Goal: Task Accomplishment & Management: Use online tool/utility

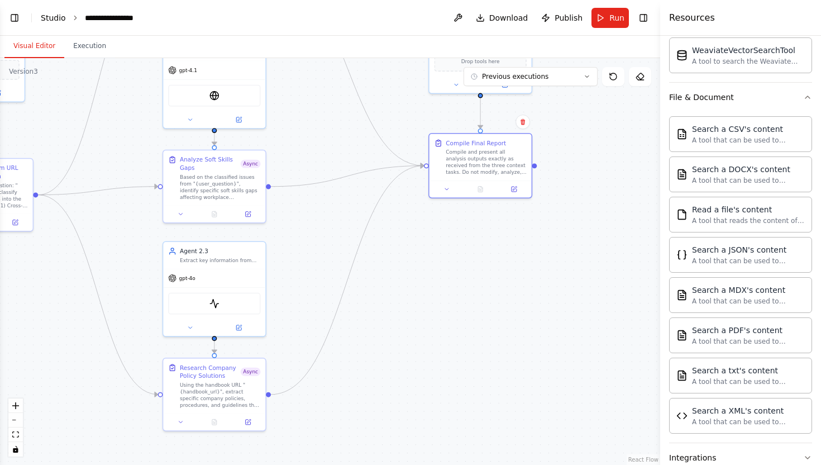
click at [50, 20] on link "Studio" at bounding box center [53, 17] width 25 height 9
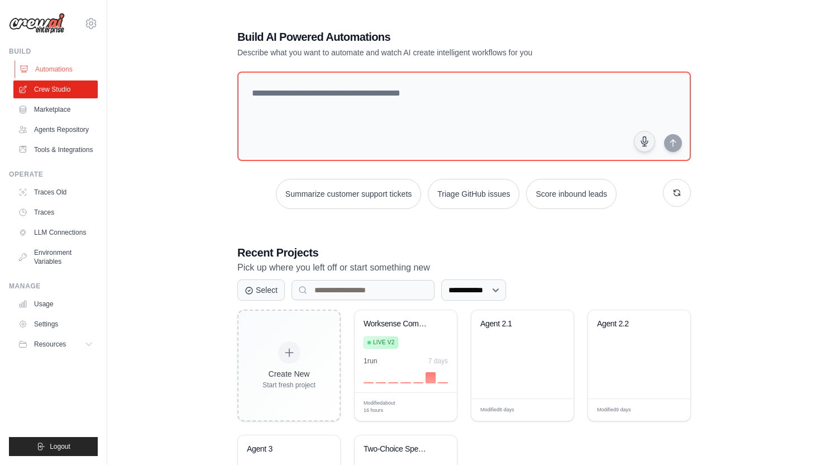
click at [54, 69] on link "Automations" at bounding box center [57, 69] width 84 height 18
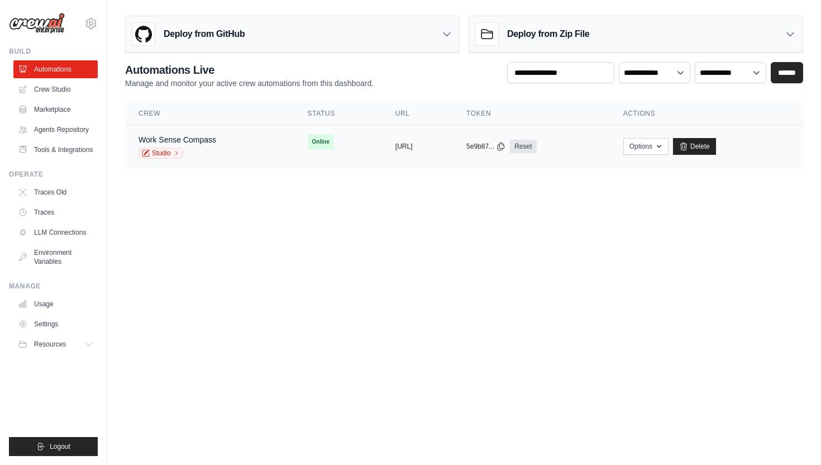
click at [395, 144] on div "copied" at bounding box center [407, 141] width 24 height 13
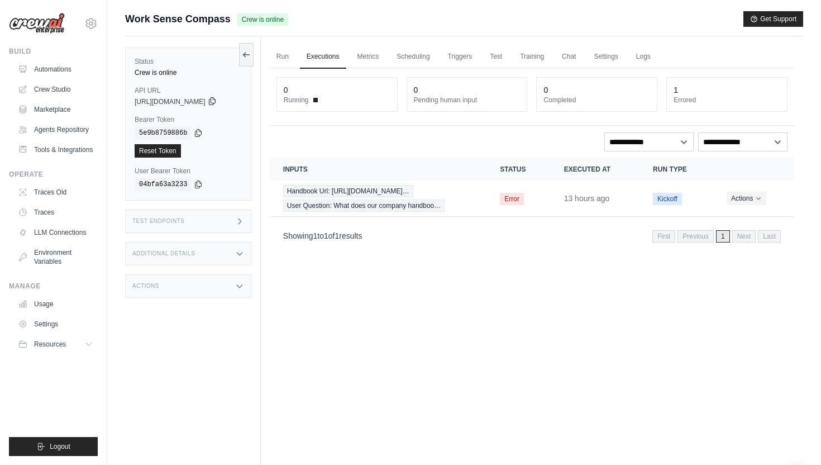
click at [217, 104] on icon at bounding box center [212, 101] width 9 height 9
click at [273, 132] on div "Run Executions Metrics Scheduling Triggers Test Training Chat Settings Logs 0 R…" at bounding box center [532, 268] width 542 height 465
click at [198, 130] on icon at bounding box center [198, 132] width 9 height 9
click at [217, 98] on icon at bounding box center [212, 101] width 9 height 9
click at [201, 133] on icon at bounding box center [198, 132] width 9 height 9
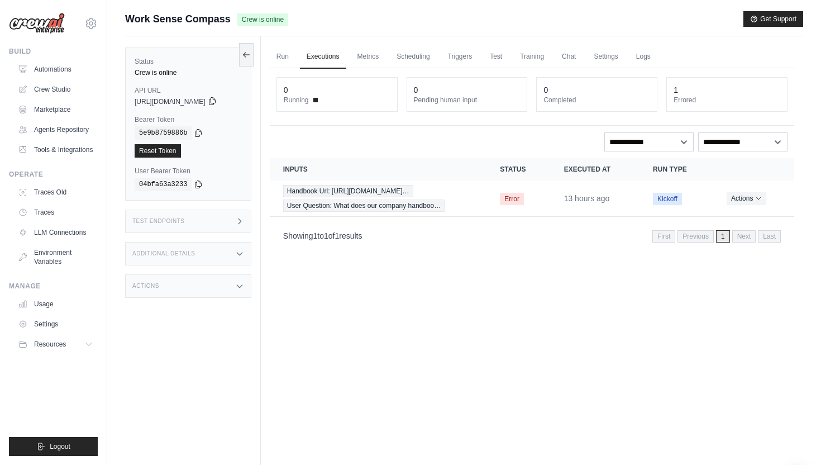
click at [217, 102] on icon at bounding box center [212, 101] width 9 height 9
click at [198, 135] on icon at bounding box center [198, 132] width 9 height 9
click at [215, 103] on icon at bounding box center [212, 101] width 6 height 7
click at [199, 135] on icon at bounding box center [198, 132] width 9 height 9
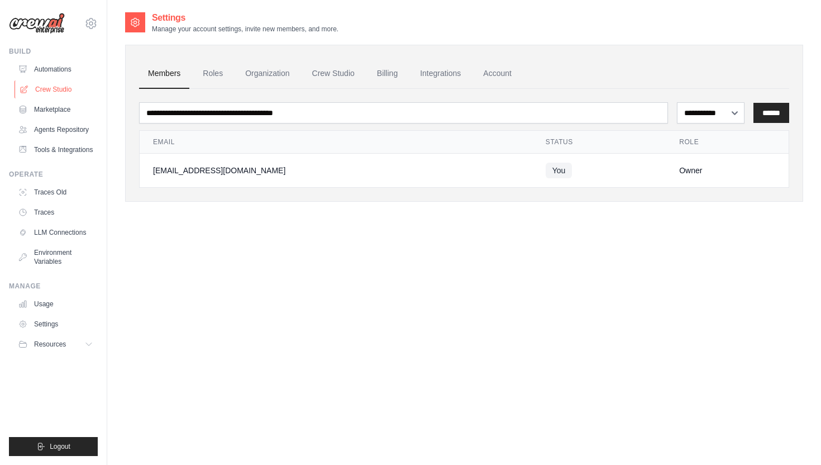
click at [60, 88] on link "Crew Studio" at bounding box center [57, 89] width 84 height 18
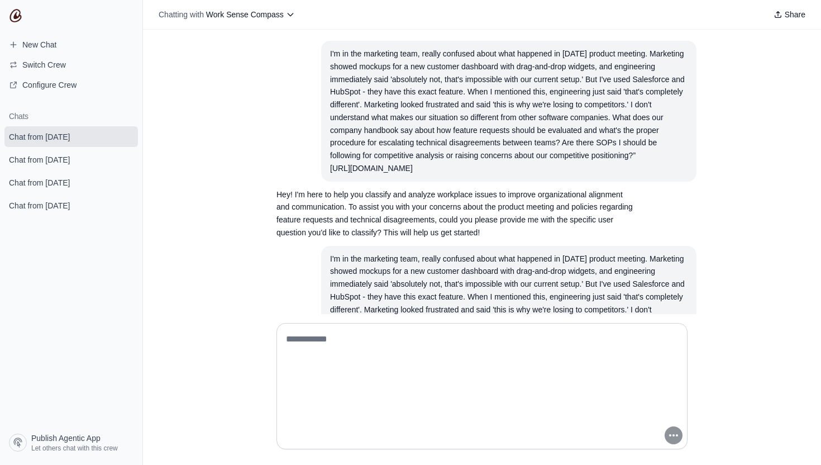
scroll to position [159, 0]
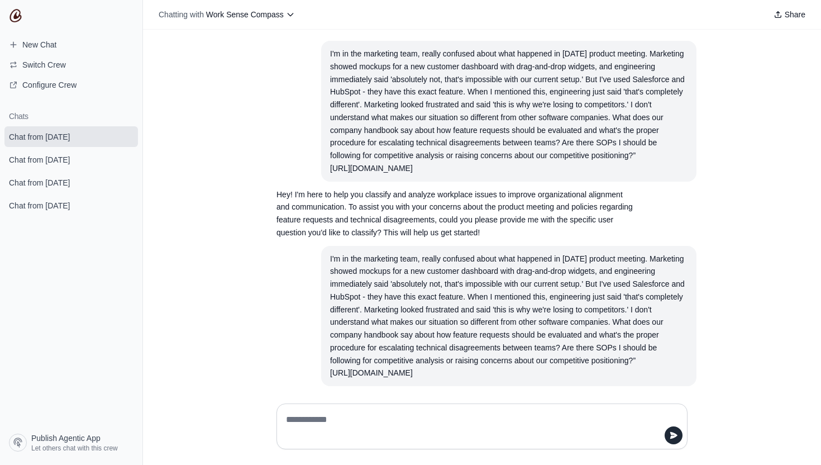
scroll to position [79, 0]
